Goal: Information Seeking & Learning: Learn about a topic

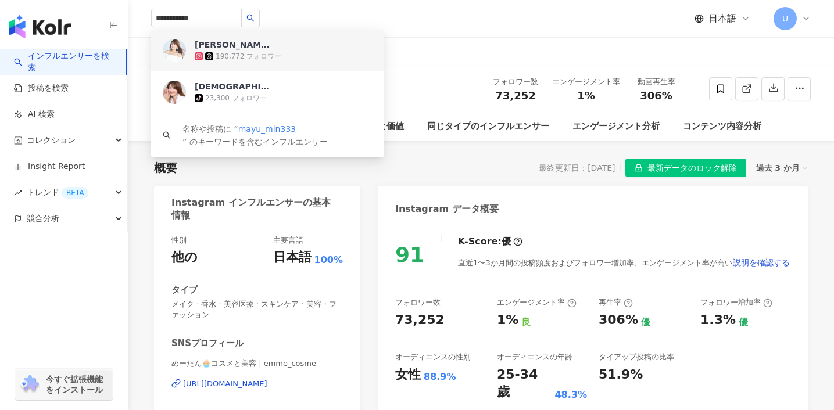
click at [208, 19] on input "**********" at bounding box center [196, 18] width 91 height 19
type input "**********"
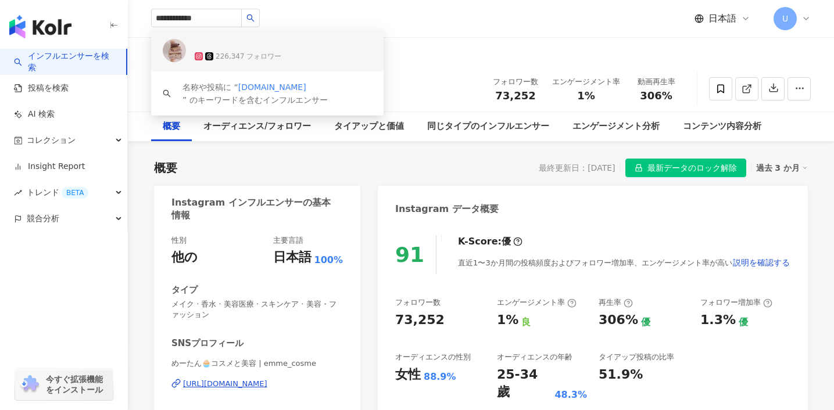
click at [218, 49] on span at bounding box center [233, 45] width 76 height 12
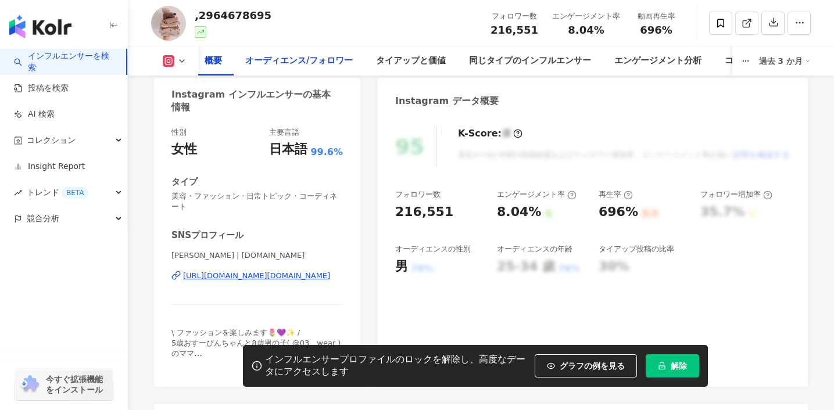
scroll to position [109, 0]
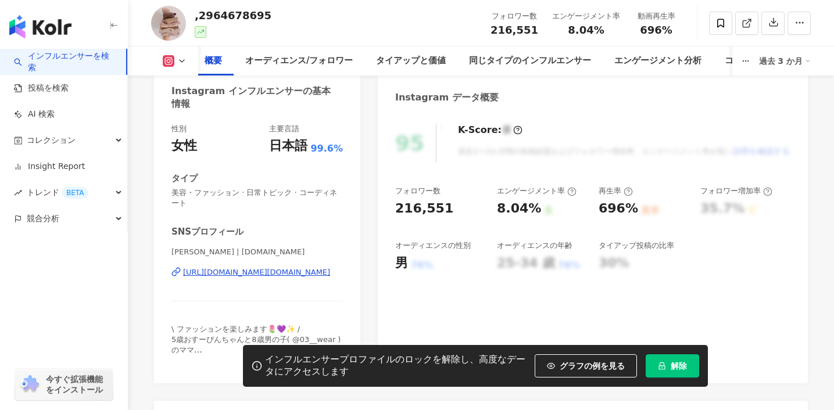
click at [652, 358] on button "解除" at bounding box center [672, 366] width 53 height 23
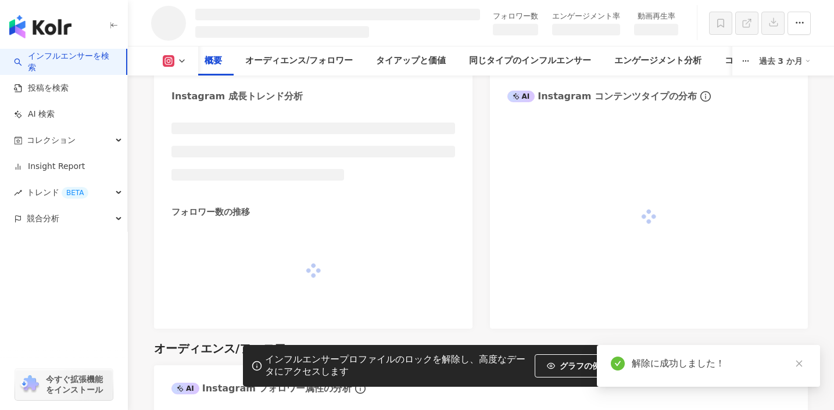
scroll to position [727, 0]
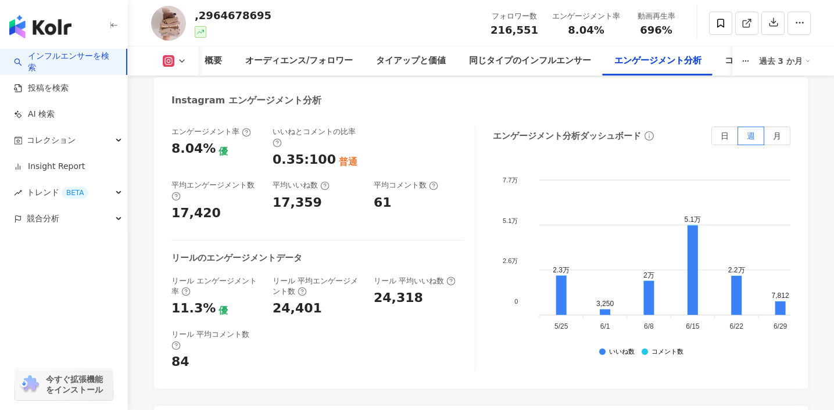
scroll to position [2425, 0]
drag, startPoint x: 272, startPoint y: 298, endPoint x: 328, endPoint y: 299, distance: 55.8
click at [328, 301] on div "24,401" at bounding box center [318, 310] width 90 height 18
copy div "24,401"
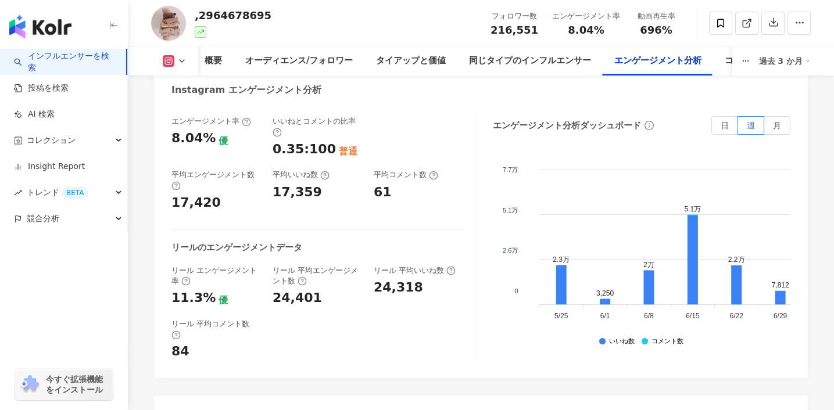
scroll to position [2440, 0]
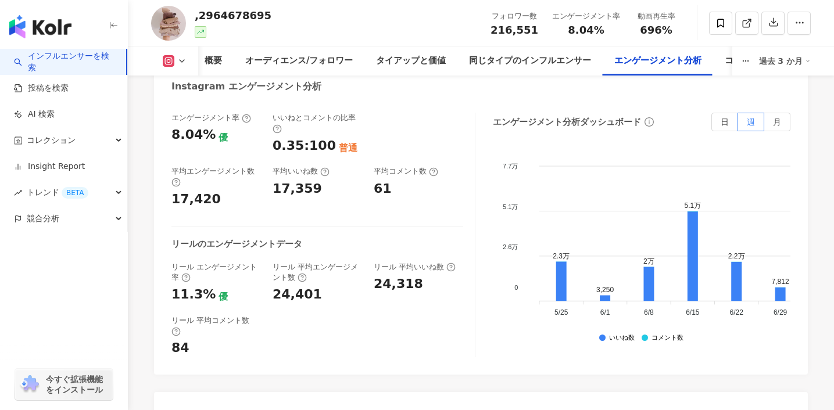
click at [159, 199] on div "エンゲージメント率 8.04% 優 いいねとコメントの比率 0.35:100 普通 平均エンゲージメント数 17,420 平均いいね数 17,359 平均コメ…" at bounding box center [481, 238] width 654 height 274
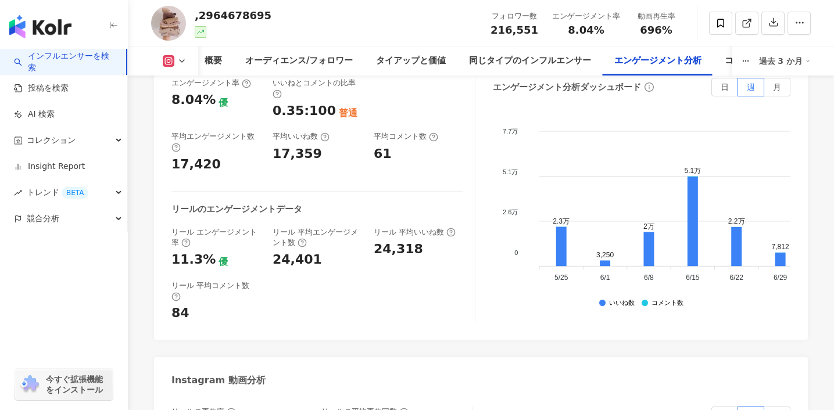
scroll to position [2476, 0]
click at [156, 174] on div "エンゲージメント率 8.04% 優 いいねとコメントの比率 0.35:100 普通 平均エンゲージメント数 17,420 平均いいね数 17,359 平均コメ…" at bounding box center [481, 202] width 654 height 274
